Goal: Use online tool/utility: Utilize a website feature to perform a specific function

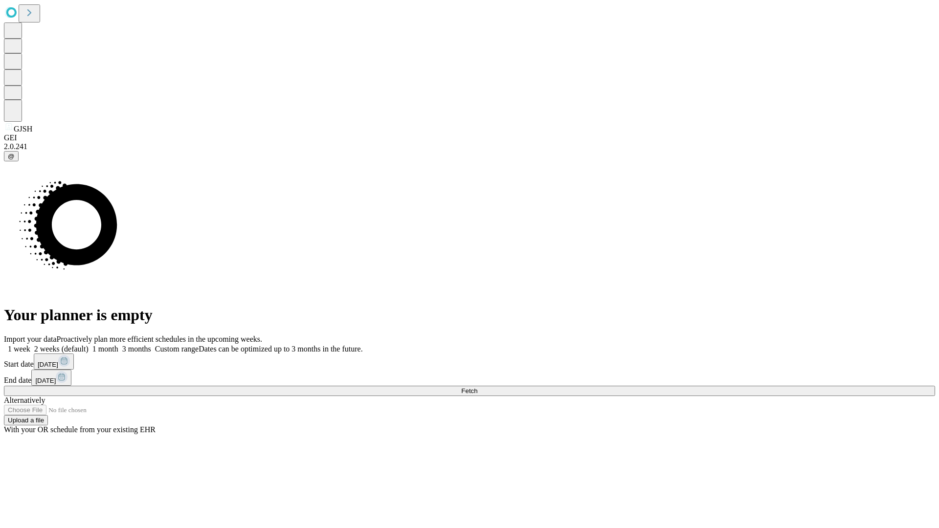
click at [477, 387] on span "Fetch" at bounding box center [469, 390] width 16 height 7
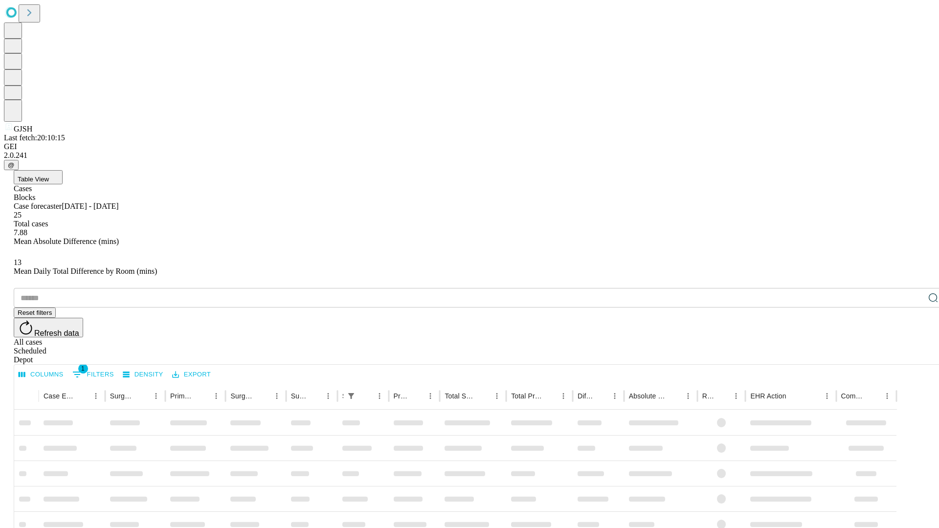
click at [49, 176] on span "Table View" at bounding box center [33, 179] width 31 height 7
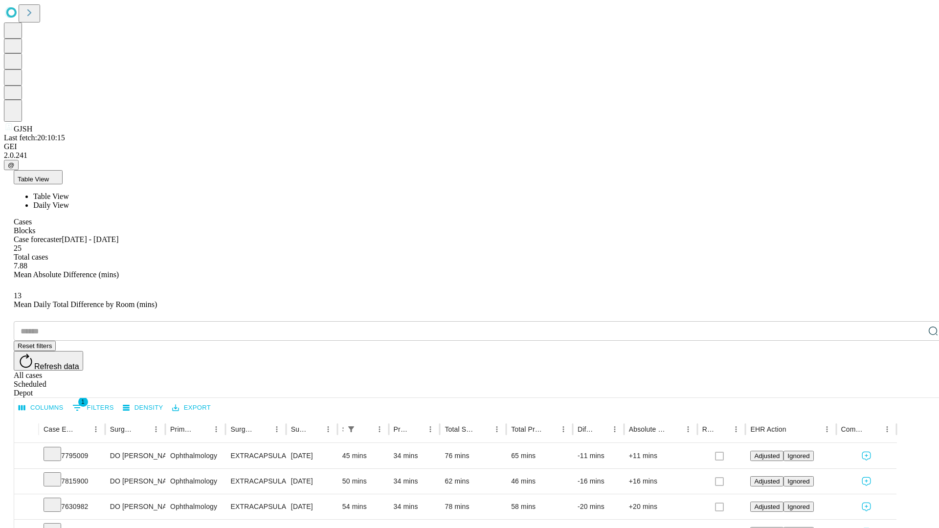
click at [69, 201] on span "Daily View" at bounding box center [51, 205] width 36 height 8
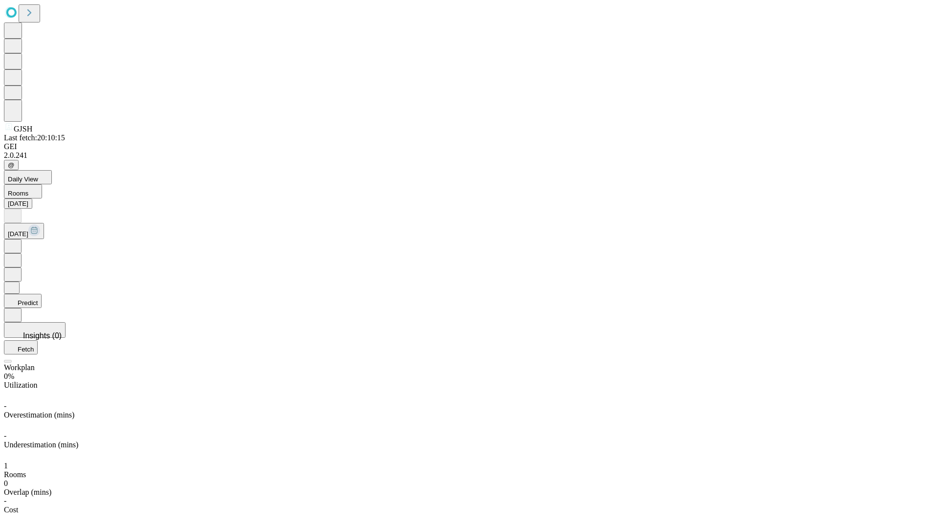
click at [42, 294] on button "Predict" at bounding box center [23, 301] width 38 height 14
